Goal: Transaction & Acquisition: Download file/media

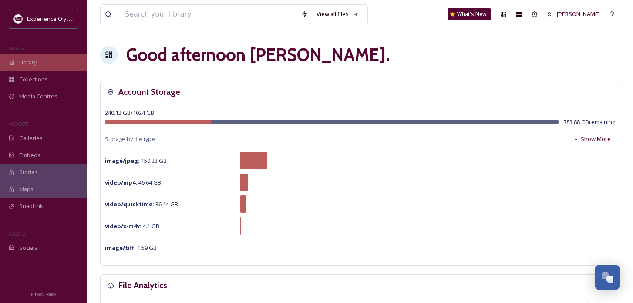
click at [31, 63] on span "Library" at bounding box center [27, 62] width 17 height 8
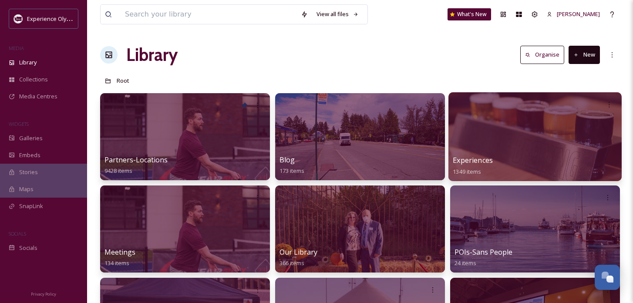
click at [482, 161] on span "Experiences" at bounding box center [472, 160] width 40 height 10
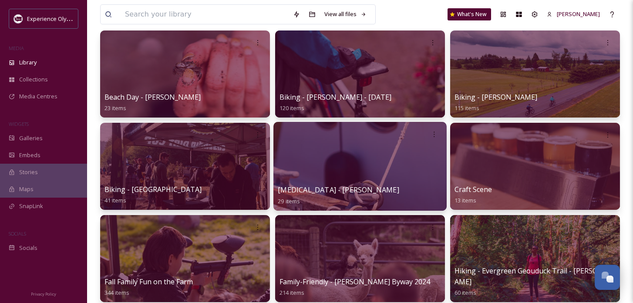
scroll to position [66, 0]
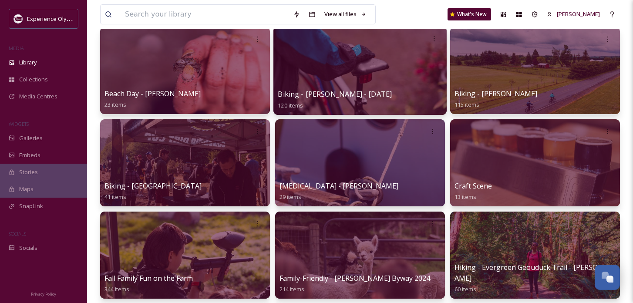
click at [366, 95] on span "Biking - [PERSON_NAME] - [DATE]" at bounding box center [335, 94] width 114 height 10
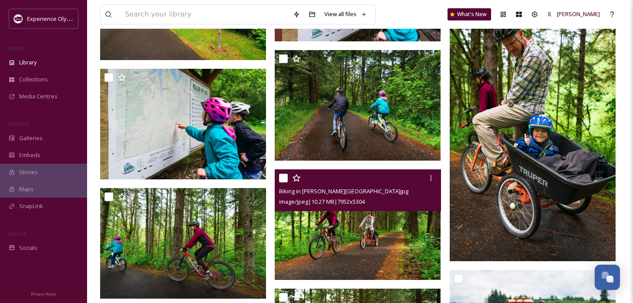
scroll to position [3843, 0]
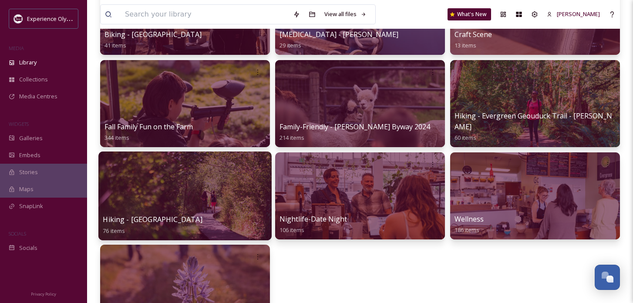
scroll to position [218, 0]
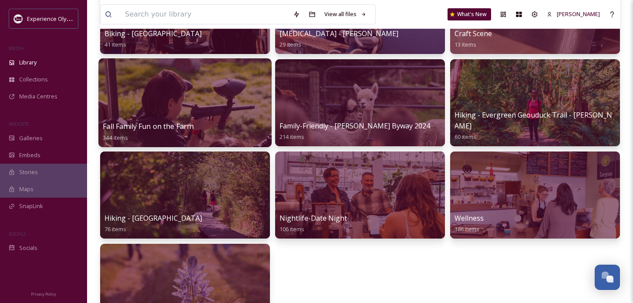
click at [173, 129] on span "Fall Family Fun on the Farm" at bounding box center [148, 126] width 90 height 10
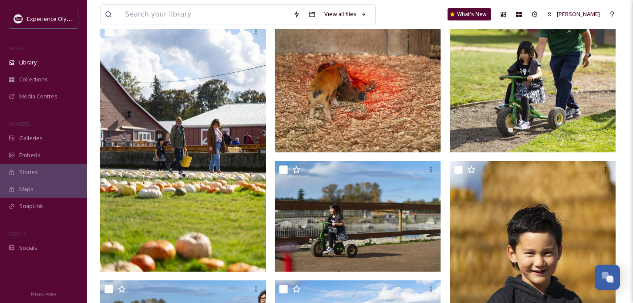
scroll to position [1222, 0]
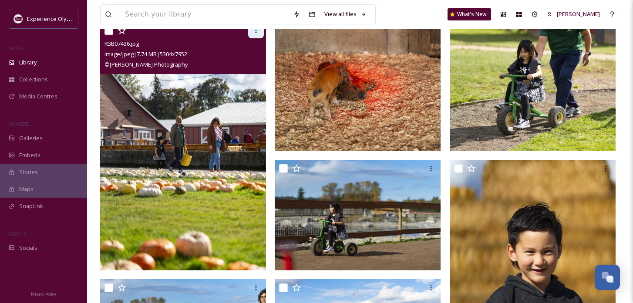
click at [254, 30] on icon at bounding box center [255, 30] width 7 height 7
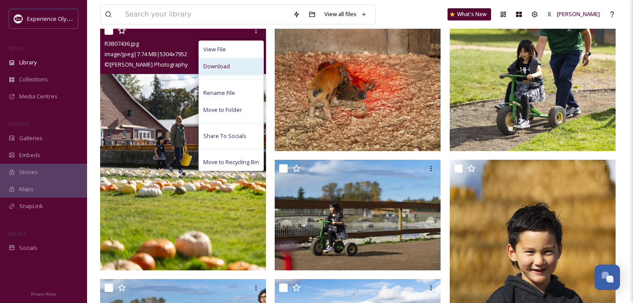
click at [225, 66] on span "Download" at bounding box center [216, 66] width 27 height 8
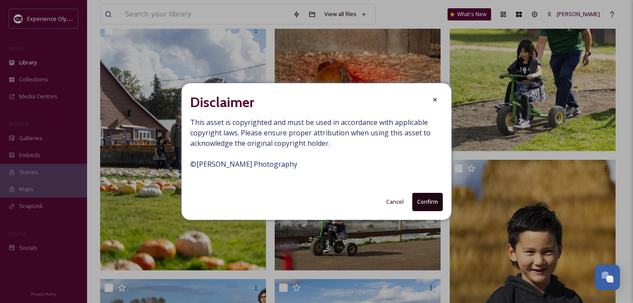
click at [426, 203] on button "Confirm" at bounding box center [427, 202] width 30 height 18
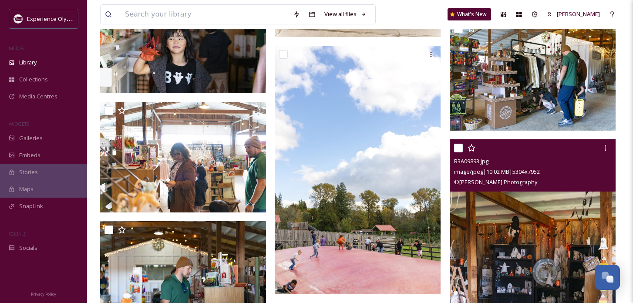
scroll to position [3400, 0]
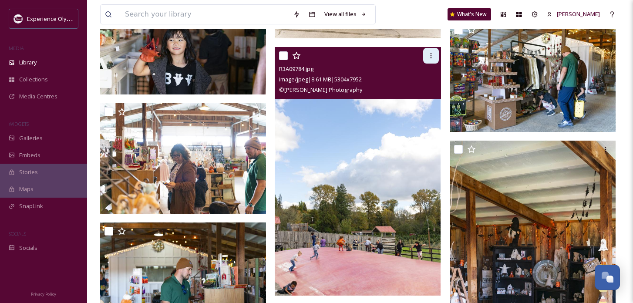
click at [429, 55] on icon at bounding box center [430, 55] width 7 height 7
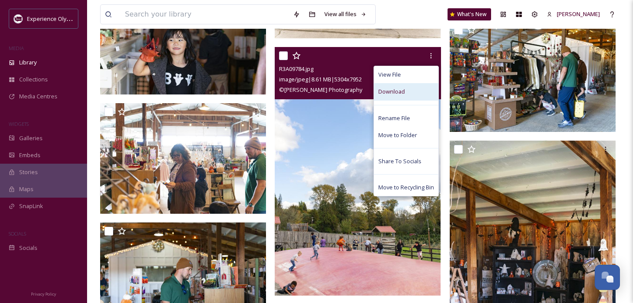
click at [392, 94] on span "Download" at bounding box center [391, 91] width 27 height 8
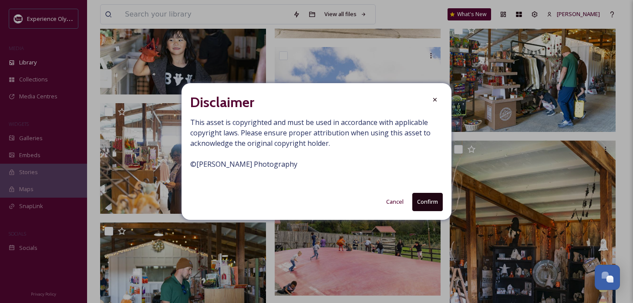
click at [422, 197] on button "Confirm" at bounding box center [427, 202] width 30 height 18
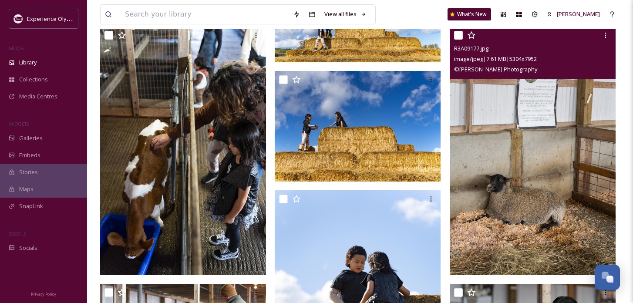
scroll to position [10167, 0]
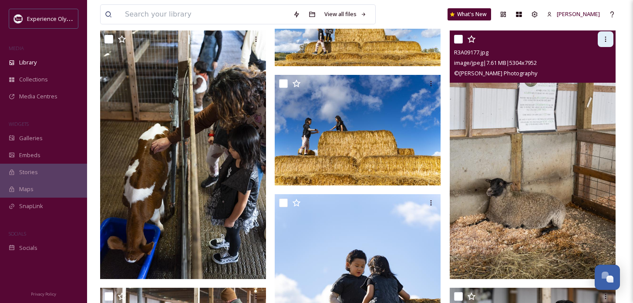
click at [606, 42] on icon at bounding box center [605, 39] width 7 height 7
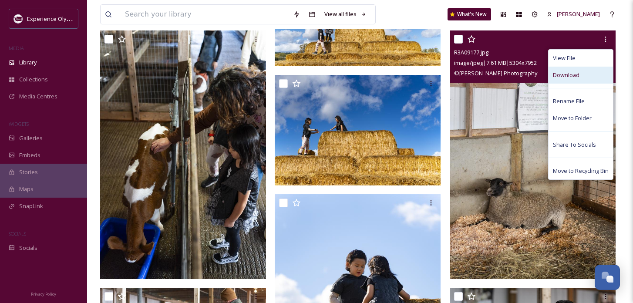
click at [575, 75] on span "Download" at bounding box center [566, 75] width 27 height 8
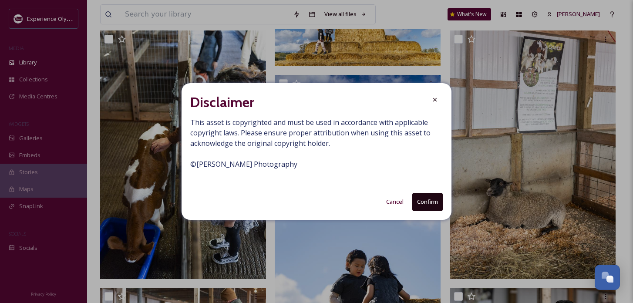
click at [432, 201] on button "Confirm" at bounding box center [427, 202] width 30 height 18
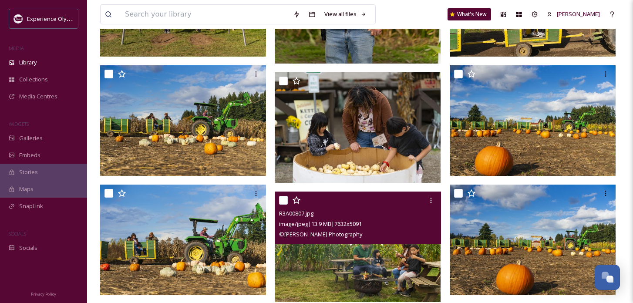
scroll to position [15917, 0]
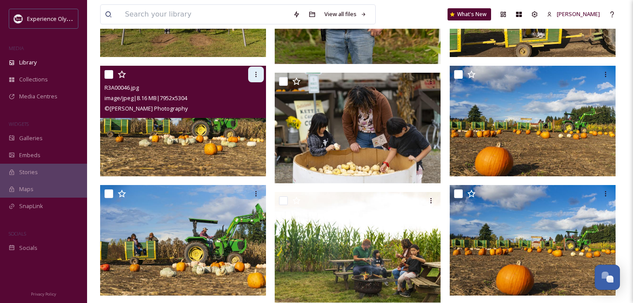
click at [258, 75] on icon at bounding box center [255, 74] width 7 height 7
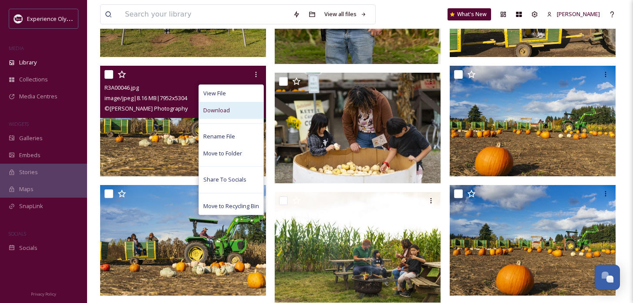
click at [219, 110] on span "Download" at bounding box center [216, 110] width 27 height 8
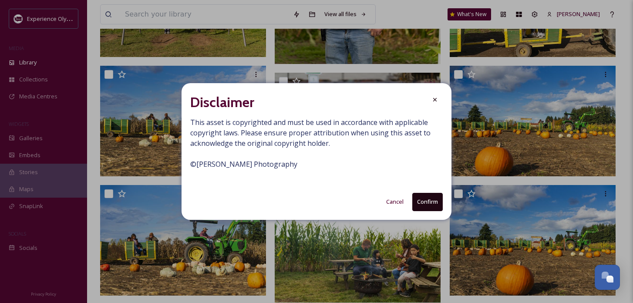
click at [417, 201] on button "Confirm" at bounding box center [427, 202] width 30 height 18
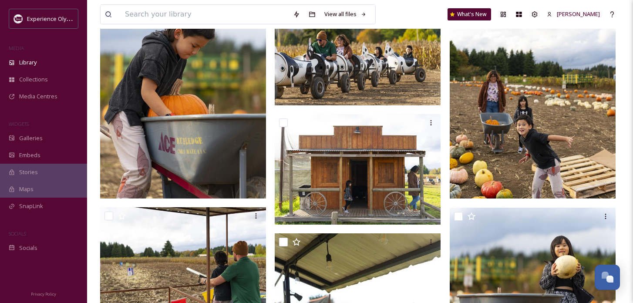
scroll to position [19999, 0]
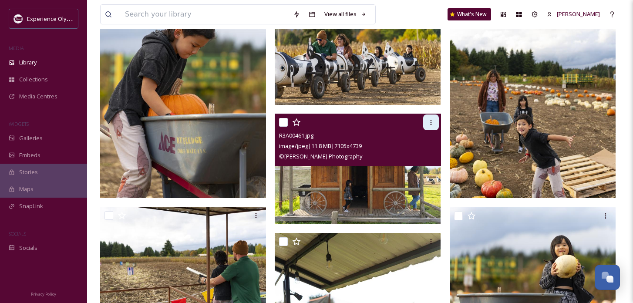
click at [432, 124] on icon at bounding box center [430, 122] width 7 height 7
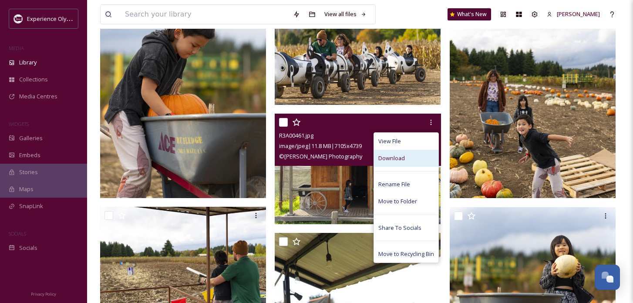
click at [398, 159] on span "Download" at bounding box center [391, 158] width 27 height 8
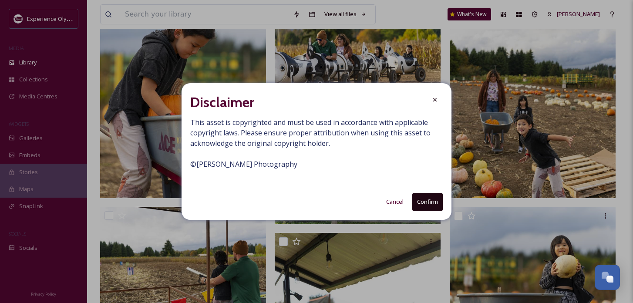
click at [421, 201] on button "Confirm" at bounding box center [427, 202] width 30 height 18
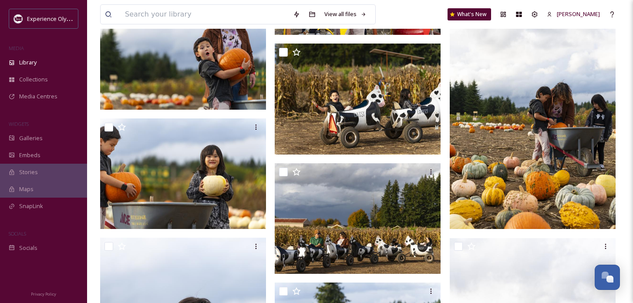
scroll to position [19705, 0]
